Goal: Task Accomplishment & Management: Use online tool/utility

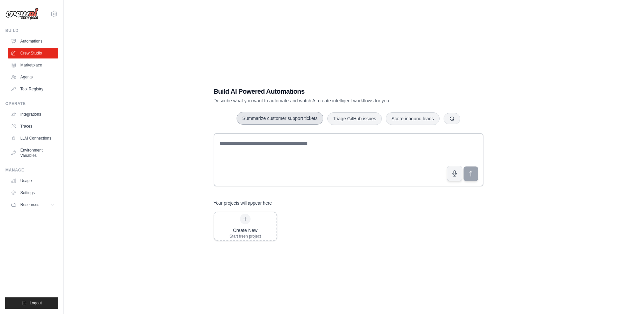
click at [301, 116] on button "Summarize customer support tickets" at bounding box center [279, 118] width 86 height 13
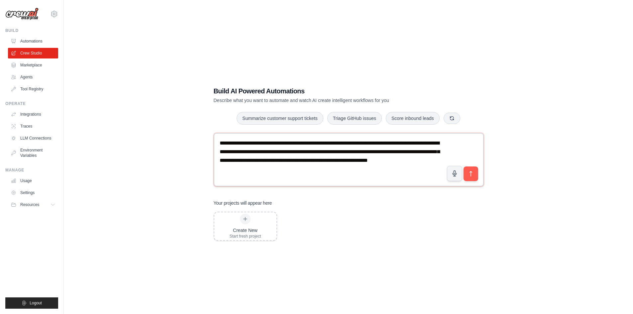
click at [342, 167] on textarea "**********" at bounding box center [349, 159] width 270 height 53
drag, startPoint x: 392, startPoint y: 181, endPoint x: 137, endPoint y: 114, distance: 263.2
click at [137, 114] on div "**********" at bounding box center [348, 164] width 548 height 314
click at [417, 167] on textarea "**********" at bounding box center [349, 159] width 270 height 53
type textarea "**********"
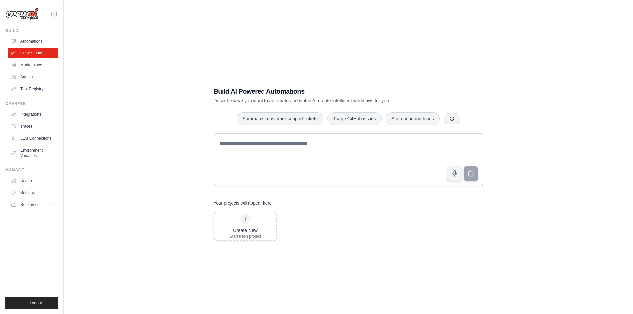
drag, startPoint x: 432, startPoint y: 244, endPoint x: 261, endPoint y: 133, distance: 204.8
click at [432, 243] on div "Build AI Powered Automations Describe what you want to automate and watch AI cr…" at bounding box center [349, 163] width 286 height 175
click at [28, 52] on link "Crew Studio" at bounding box center [34, 53] width 50 height 11
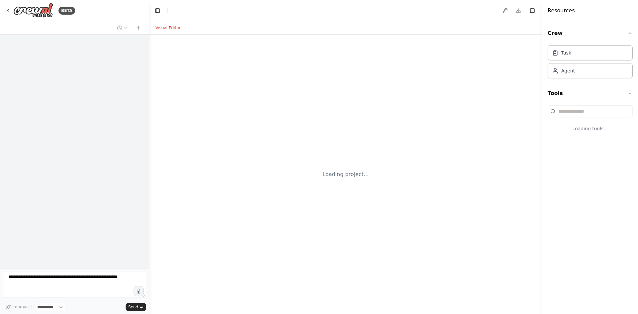
select select "****"
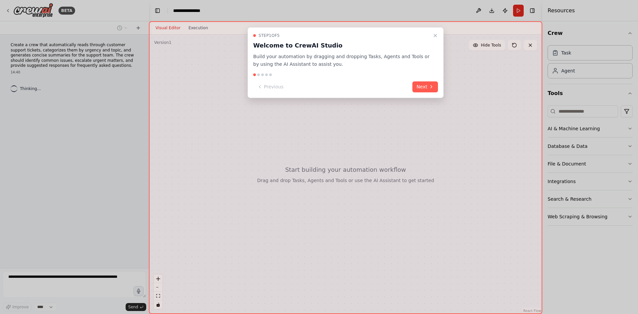
click at [424, 95] on div "Step 1 of 5 Welcome to CrewAI Studio Build your automation by dragging and drop…" at bounding box center [345, 62] width 196 height 71
click at [426, 92] on button "Next" at bounding box center [425, 86] width 26 height 11
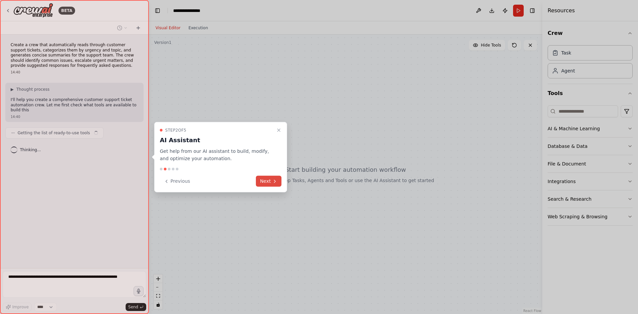
click at [277, 181] on icon at bounding box center [274, 180] width 5 height 5
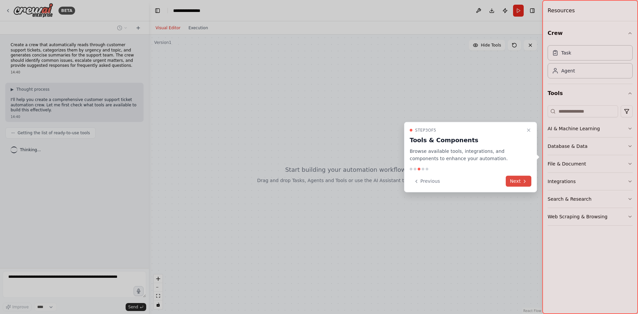
click at [525, 179] on icon at bounding box center [524, 180] width 5 height 5
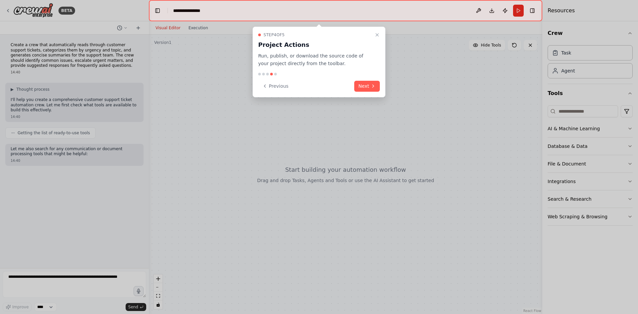
click at [372, 96] on div "Step 4 of 5 Project Actions Run, publish, or download the source code of your p…" at bounding box center [318, 62] width 133 height 71
click at [371, 86] on button "Next" at bounding box center [367, 86] width 26 height 11
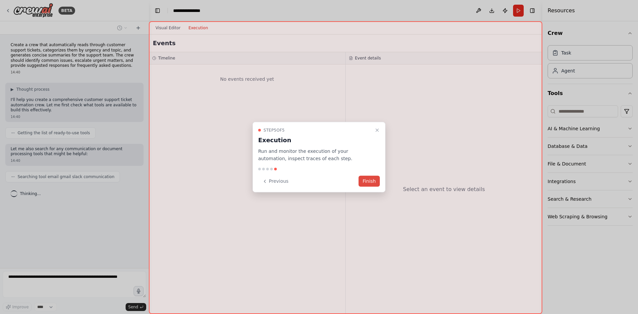
click at [374, 177] on button "Finish" at bounding box center [368, 181] width 21 height 11
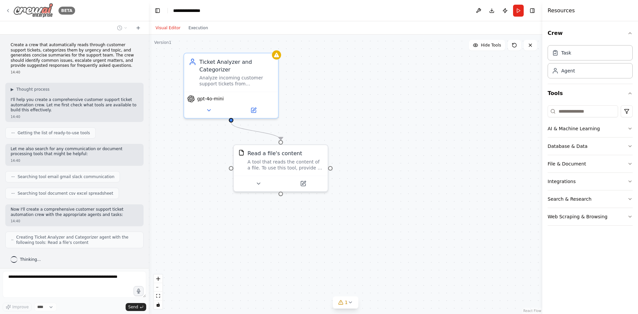
click at [11, 14] on div "BETA" at bounding box center [40, 10] width 70 height 15
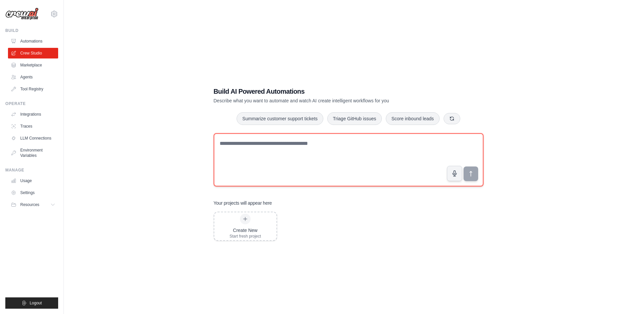
click at [324, 146] on textarea at bounding box center [349, 159] width 270 height 53
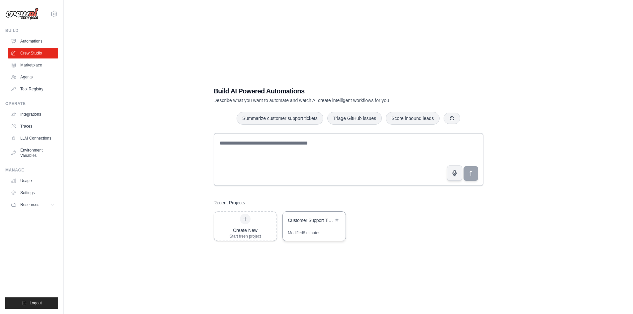
click at [312, 235] on div "Modified 8 minutes" at bounding box center [304, 232] width 32 height 5
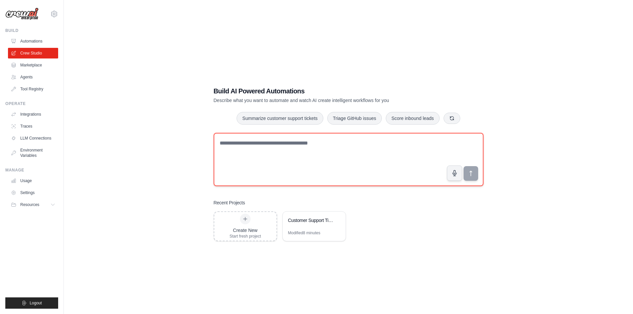
click at [335, 157] on textarea at bounding box center [349, 159] width 270 height 53
paste textarea "**********"
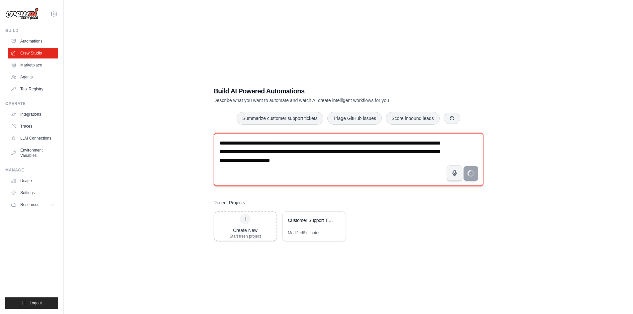
type textarea "**********"
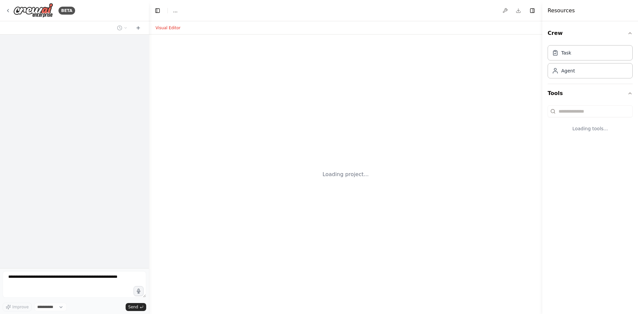
select select "****"
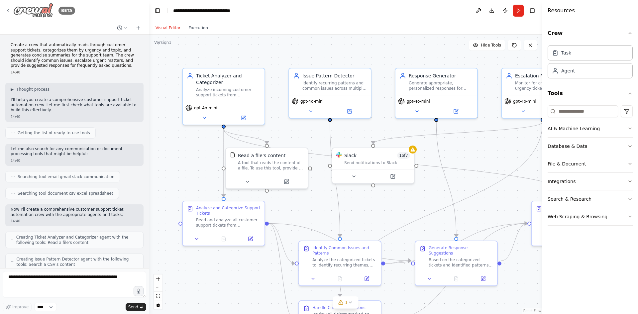
click at [41, 8] on img at bounding box center [33, 10] width 40 height 15
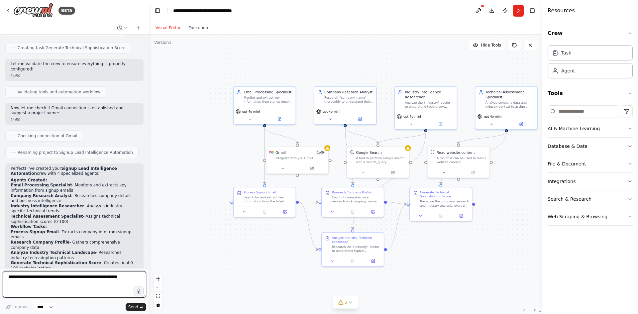
scroll to position [407, 0]
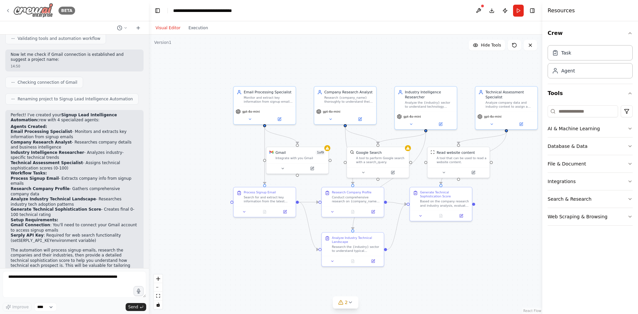
click at [45, 12] on img at bounding box center [33, 10] width 40 height 15
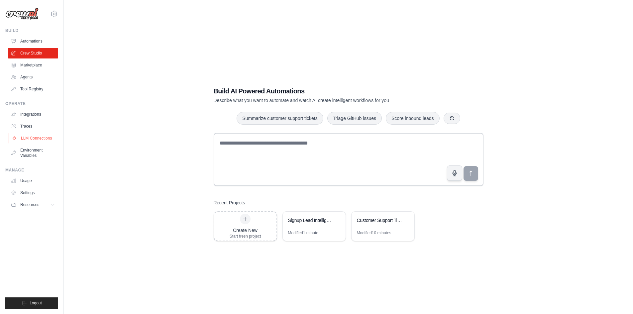
click at [38, 133] on link "LLM Connections" at bounding box center [34, 138] width 50 height 11
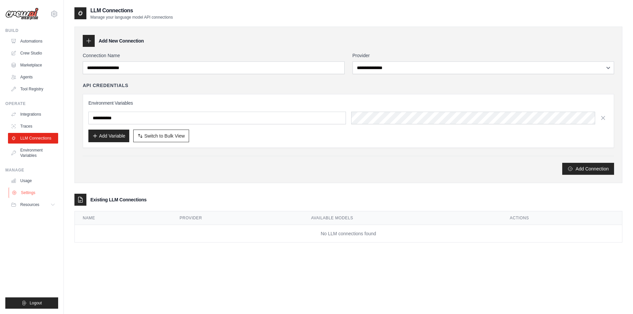
click at [25, 192] on link "Settings" at bounding box center [34, 192] width 50 height 11
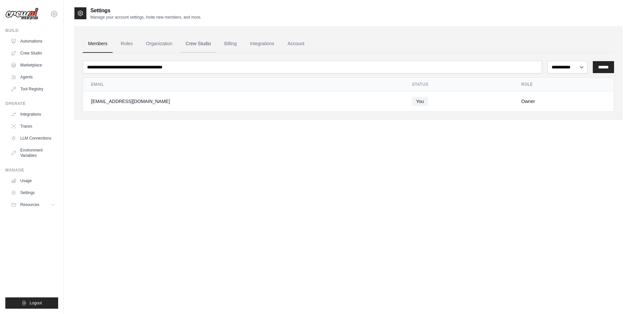
click at [206, 47] on link "Crew Studio" at bounding box center [198, 44] width 36 height 18
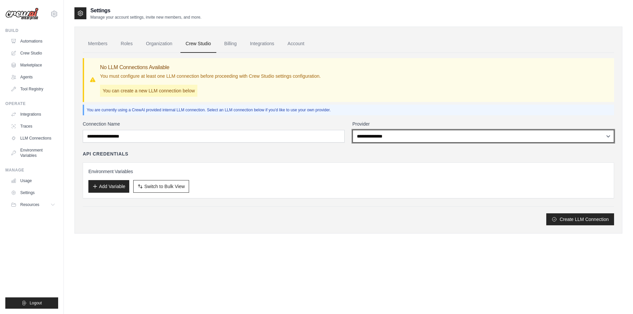
click at [356, 136] on select "**********" at bounding box center [483, 136] width 262 height 13
select select "******"
click at [352, 130] on select "**********" at bounding box center [483, 136] width 262 height 13
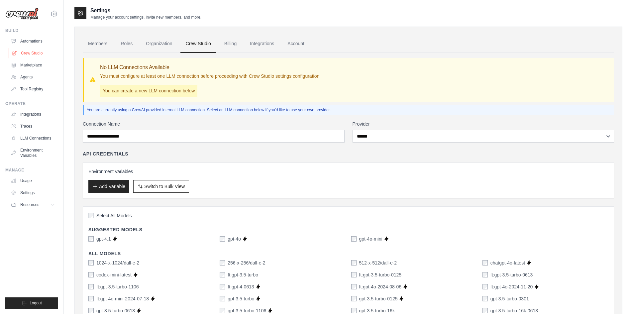
click at [32, 53] on link "Crew Studio" at bounding box center [34, 53] width 50 height 11
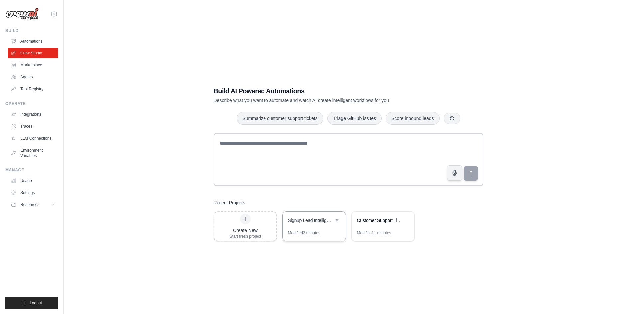
click at [300, 223] on div "Signup Lead Intelligence Automation" at bounding box center [310, 220] width 45 height 7
click at [46, 134] on link "LLM Connections" at bounding box center [34, 138] width 50 height 11
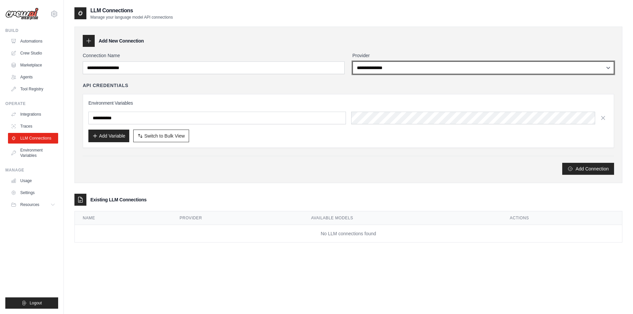
click at [395, 67] on select "**********" at bounding box center [483, 67] width 262 height 13
select select "*****"
click at [352, 61] on select "**********" at bounding box center [483, 67] width 262 height 13
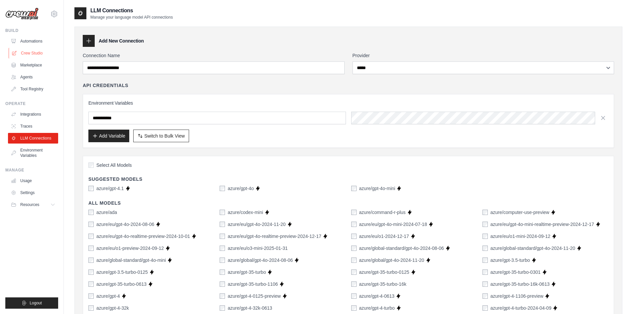
click at [44, 50] on link "Crew Studio" at bounding box center [34, 53] width 50 height 11
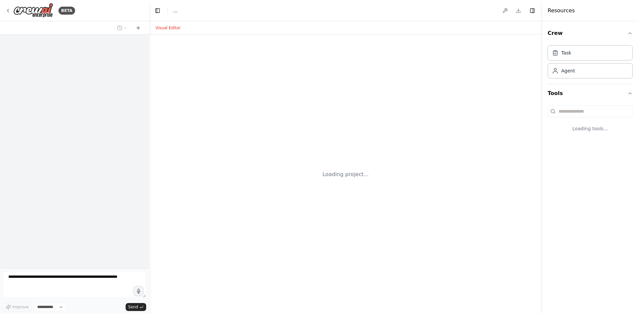
select select "****"
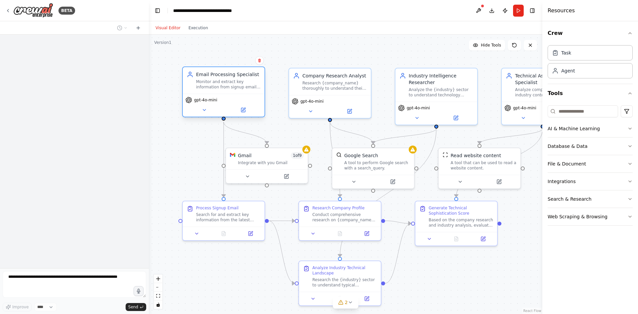
click at [228, 89] on div "Email Processing Specialist Monitor and extract key information from signup ema…" at bounding box center [224, 80] width 82 height 27
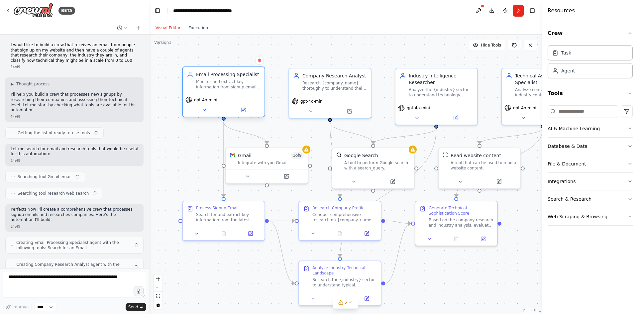
scroll to position [407, 0]
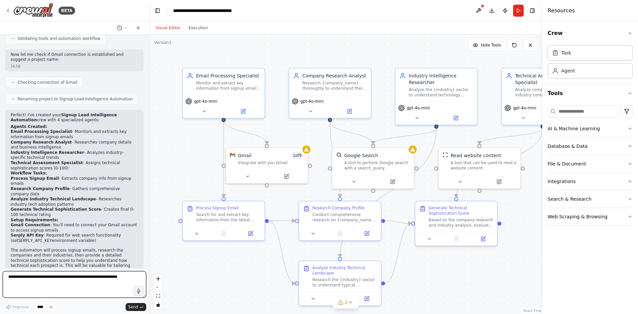
drag, startPoint x: 119, startPoint y: 279, endPoint x: 40, endPoint y: 281, distance: 79.7
click at [0, 257] on div "BETA I would like to build a crew that receives an email from people that sign …" at bounding box center [74, 157] width 149 height 314
drag, startPoint x: 130, startPoint y: 273, endPoint x: 108, endPoint y: 279, distance: 22.7
click at [108, 279] on textarea at bounding box center [74, 284] width 143 height 27
click at [109, 279] on textarea at bounding box center [74, 284] width 143 height 27
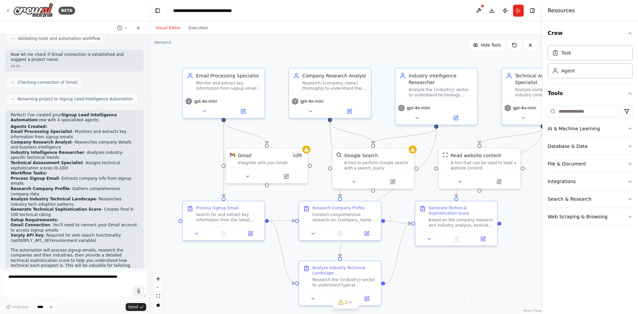
click at [476, 11] on button at bounding box center [478, 11] width 11 height 12
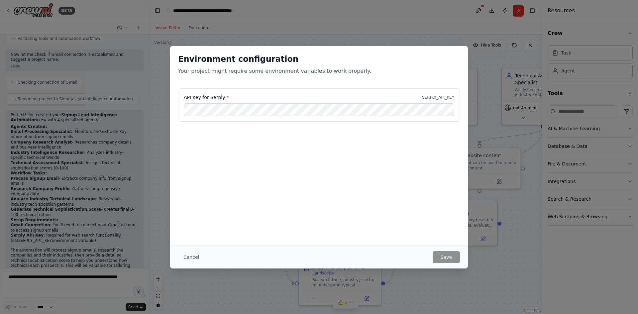
click at [530, 296] on div "Environment configuration Your project might require some environment variables…" at bounding box center [319, 157] width 638 height 314
click at [195, 261] on button "Cancel" at bounding box center [191, 257] width 26 height 12
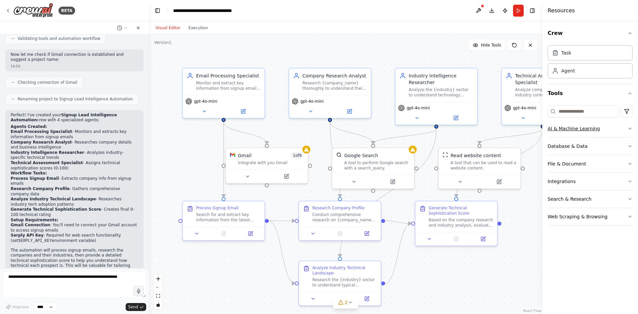
click at [588, 133] on button "AI & Machine Learning" at bounding box center [589, 128] width 85 height 17
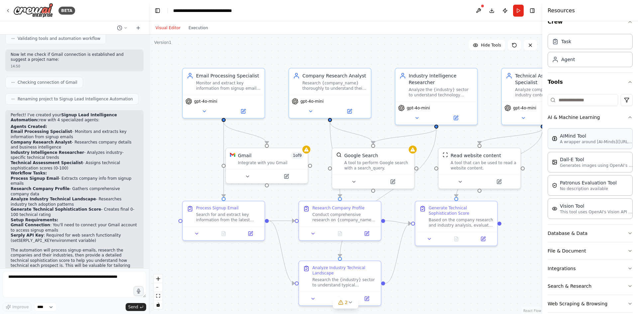
scroll to position [21, 0]
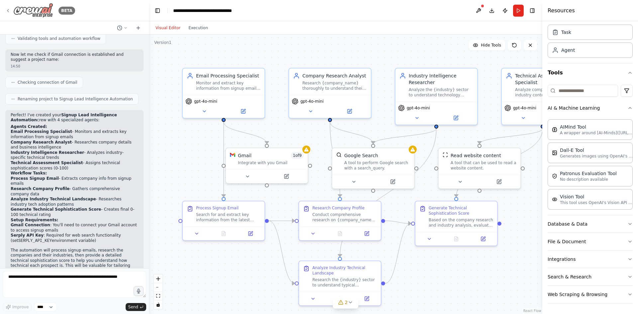
click at [46, 10] on img at bounding box center [33, 10] width 40 height 15
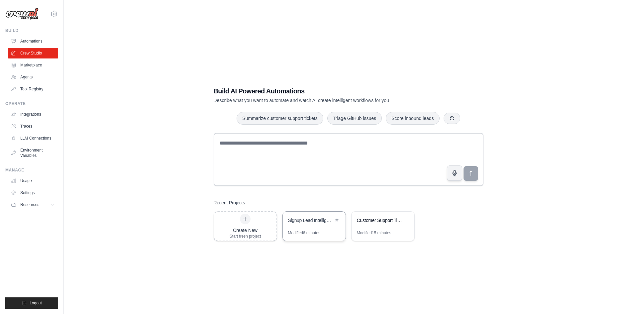
click at [305, 226] on div "Signup Lead Intelligence Automation" at bounding box center [314, 221] width 63 height 19
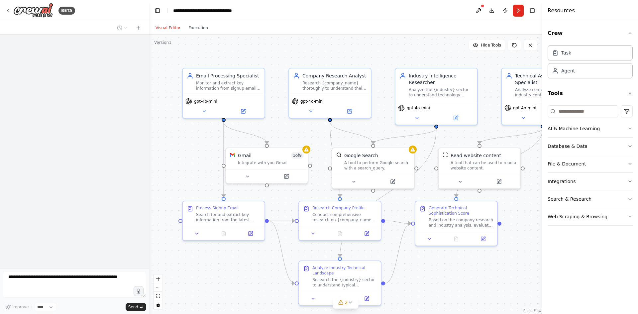
scroll to position [230, 0]
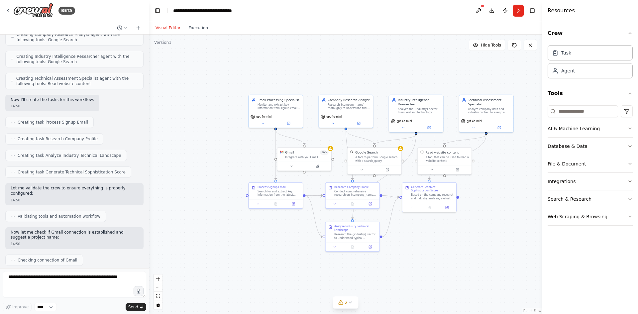
click at [446, 249] on div ".deletable-edge-delete-btn { width: 20px; height: 20px; border: 0px solid #ffff…" at bounding box center [345, 174] width 393 height 279
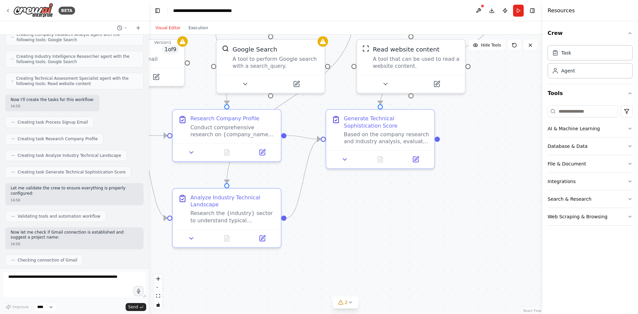
drag, startPoint x: 461, startPoint y: 261, endPoint x: 405, endPoint y: 232, distance: 62.8
click at [424, 251] on div ".deletable-edge-delete-btn { width: 20px; height: 20px; border: 0px solid #ffff…" at bounding box center [345, 174] width 393 height 279
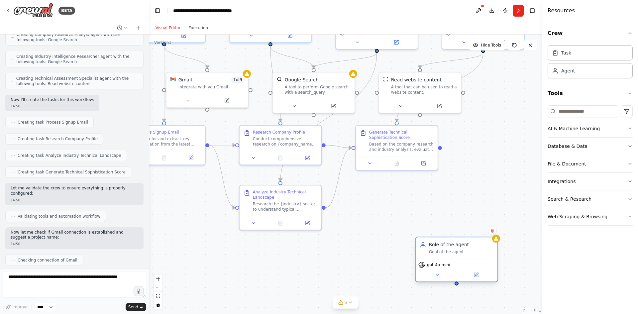
drag, startPoint x: 501, startPoint y: 233, endPoint x: 455, endPoint y: 250, distance: 49.1
click at [455, 248] on div "Role of the agent" at bounding box center [461, 244] width 64 height 7
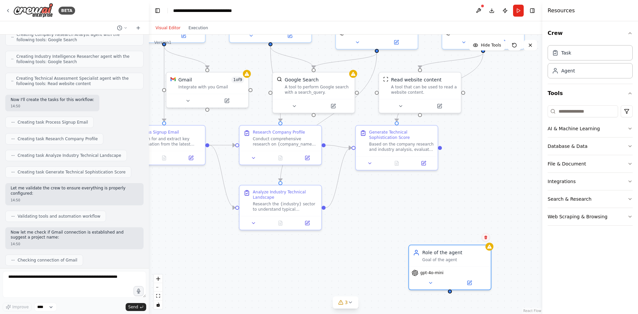
click at [486, 237] on icon at bounding box center [485, 237] width 3 height 4
click at [477, 239] on button "Confirm" at bounding box center [467, 237] width 24 height 8
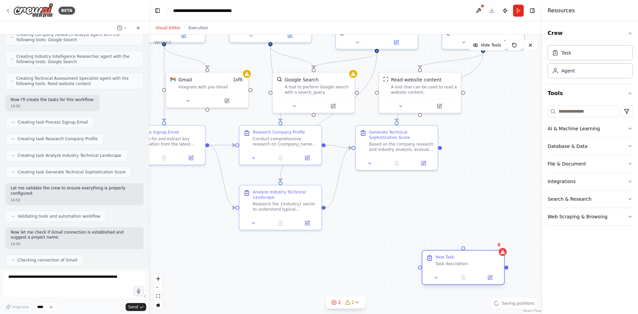
drag, startPoint x: 490, startPoint y: 253, endPoint x: 452, endPoint y: 256, distance: 38.6
click at [452, 256] on div "New Task" at bounding box center [467, 256] width 64 height 5
click at [500, 241] on button at bounding box center [498, 244] width 9 height 9
click at [477, 250] on div ".deletable-edge-delete-btn { width: 20px; height: 20px; border: 0px solid #ffff…" at bounding box center [345, 174] width 393 height 279
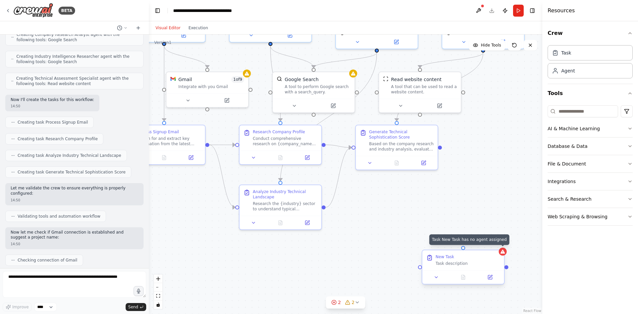
click at [504, 251] on icon at bounding box center [502, 251] width 4 height 4
click at [502, 243] on button at bounding box center [498, 244] width 9 height 9
click at [485, 243] on button "Confirm" at bounding box center [480, 244] width 24 height 8
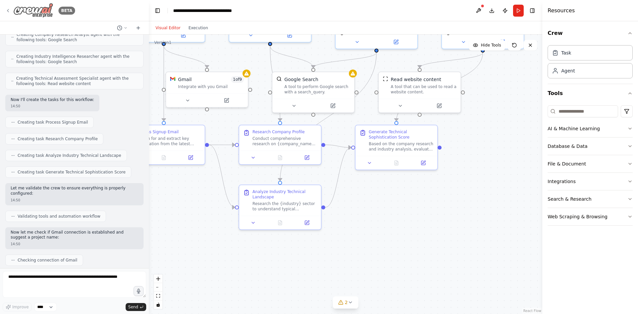
click at [7, 11] on icon at bounding box center [7, 10] width 5 height 5
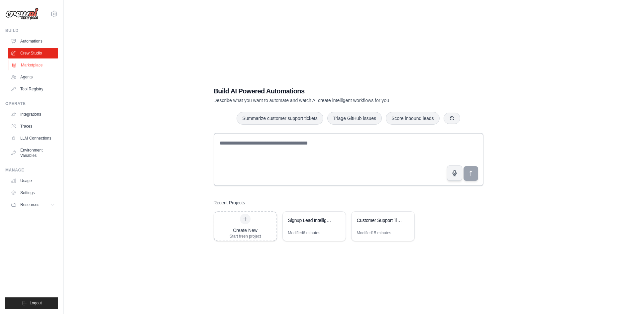
click at [39, 68] on link "Marketplace" at bounding box center [34, 65] width 50 height 11
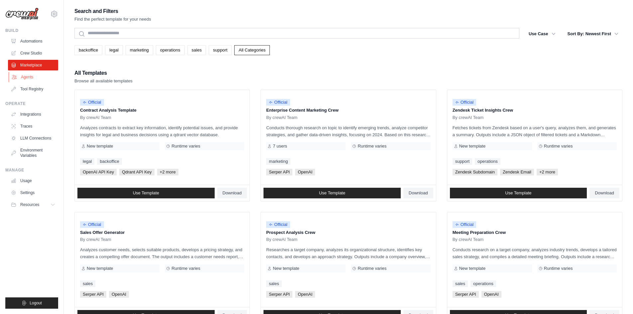
click at [42, 74] on link "Agents" at bounding box center [34, 77] width 50 height 11
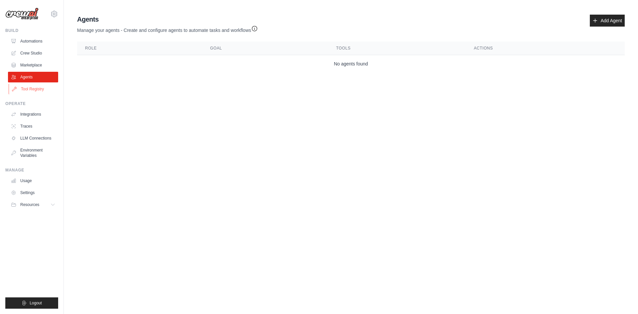
click at [43, 84] on link "Tool Registry" at bounding box center [34, 89] width 50 height 11
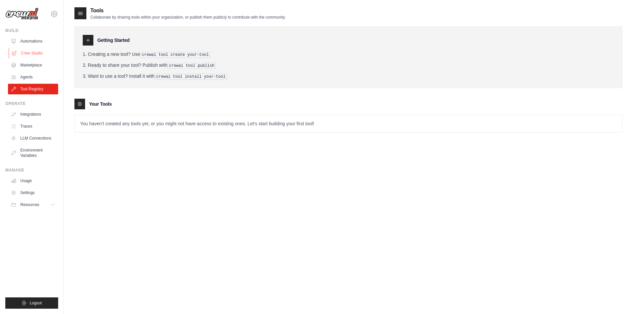
click at [38, 56] on link "Crew Studio" at bounding box center [34, 53] width 50 height 11
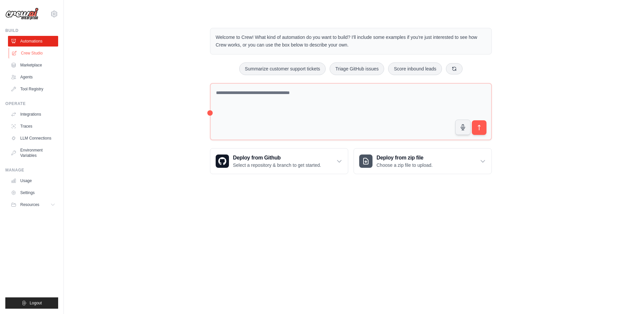
click at [41, 53] on link "Crew Studio" at bounding box center [34, 53] width 50 height 11
